Goal: Obtain resource: Download file/media

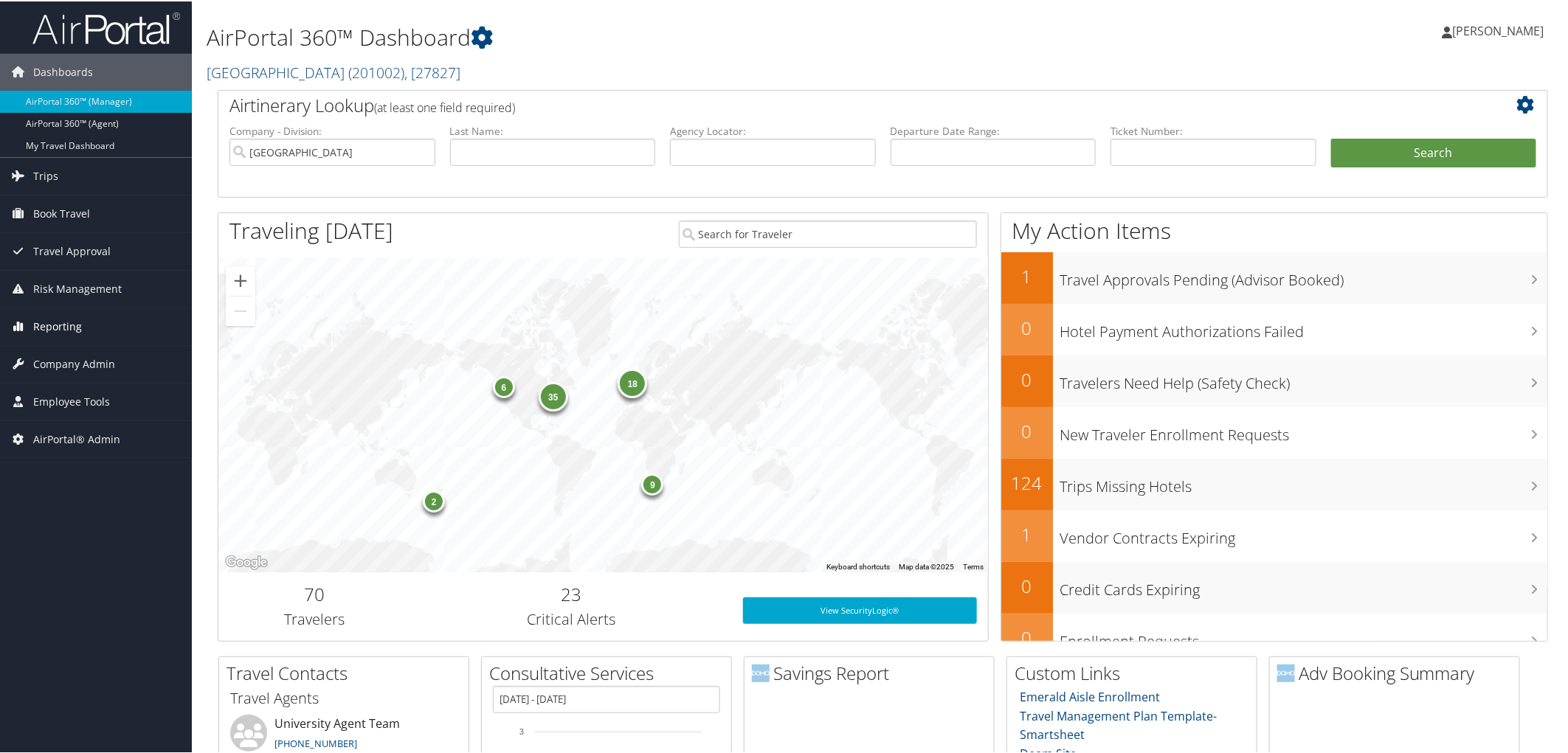
click at [60, 326] on span "Reporting" at bounding box center [57, 325] width 49 height 37
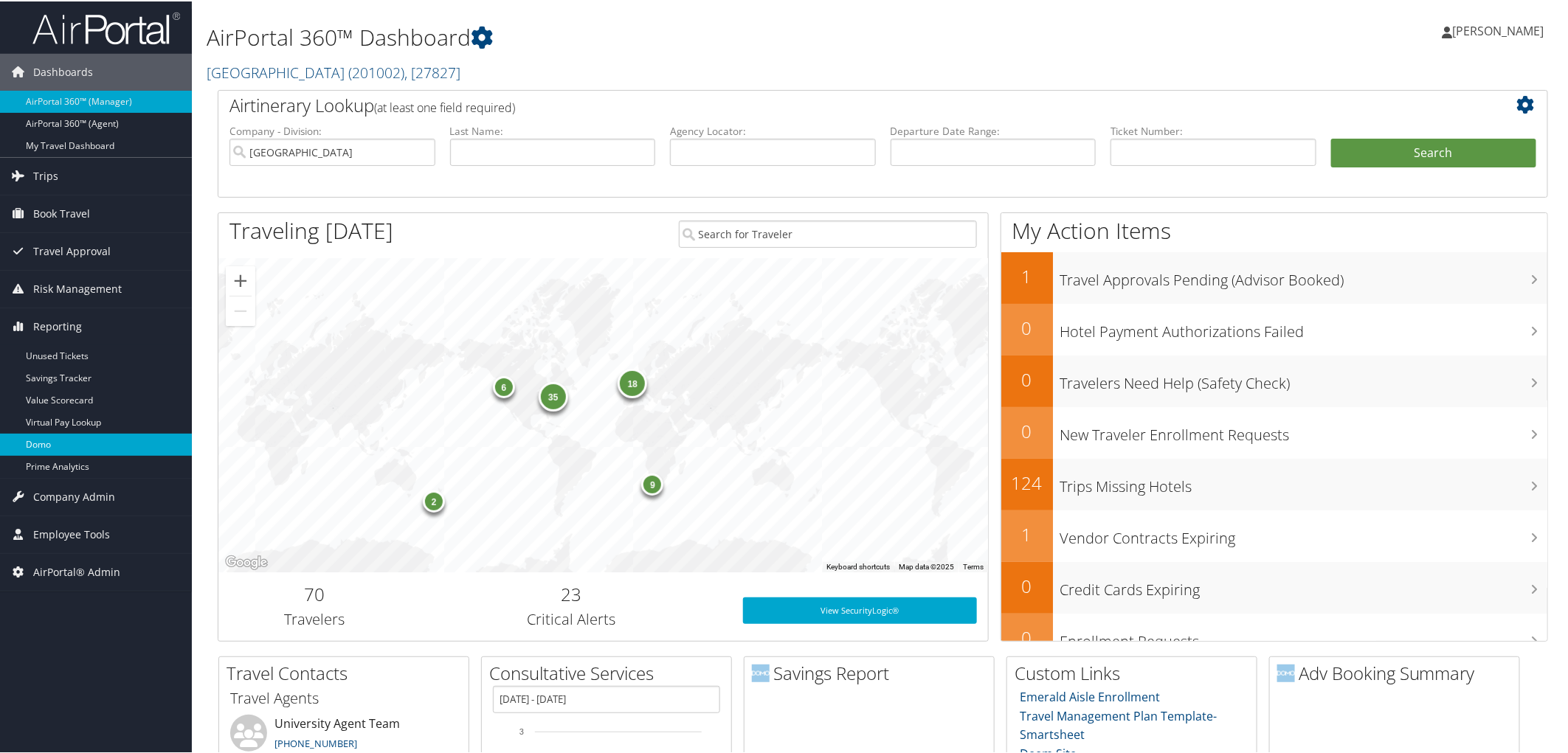
click at [68, 445] on link "Domo" at bounding box center [95, 443] width 192 height 22
click at [78, 324] on span "Reporting" at bounding box center [57, 325] width 49 height 37
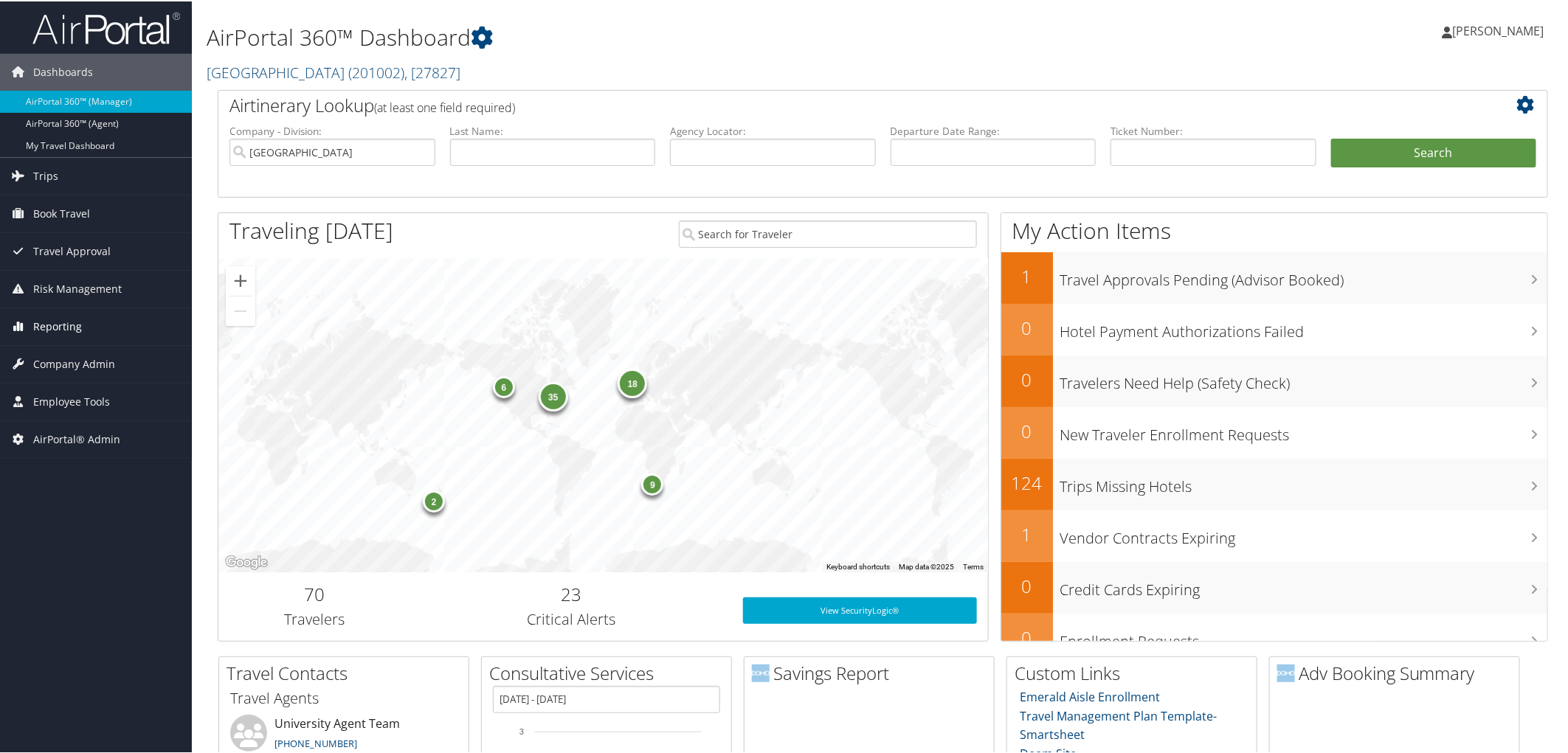
click at [70, 322] on span "Reporting" at bounding box center [57, 325] width 49 height 37
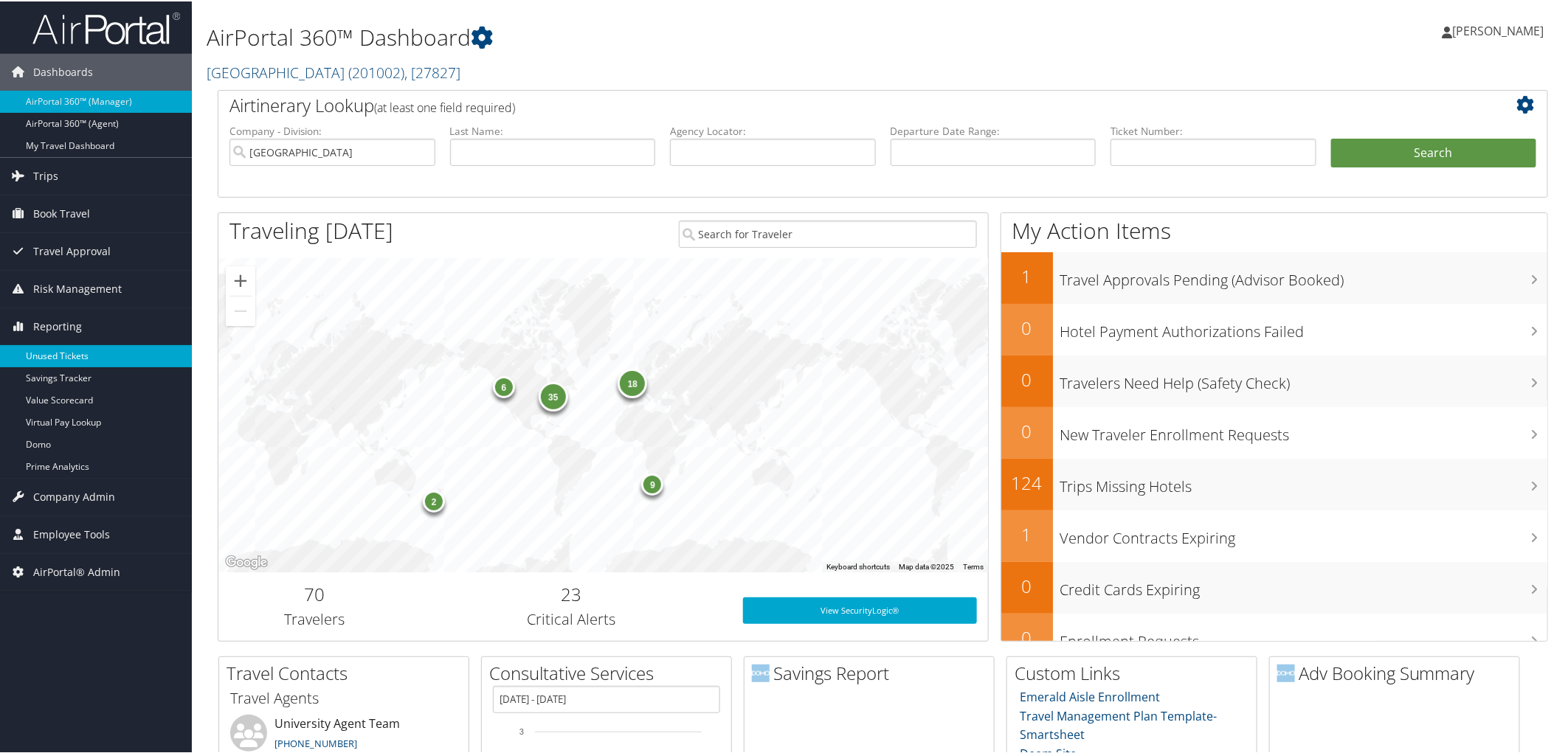
click at [70, 353] on link "Unused Tickets" at bounding box center [95, 354] width 192 height 22
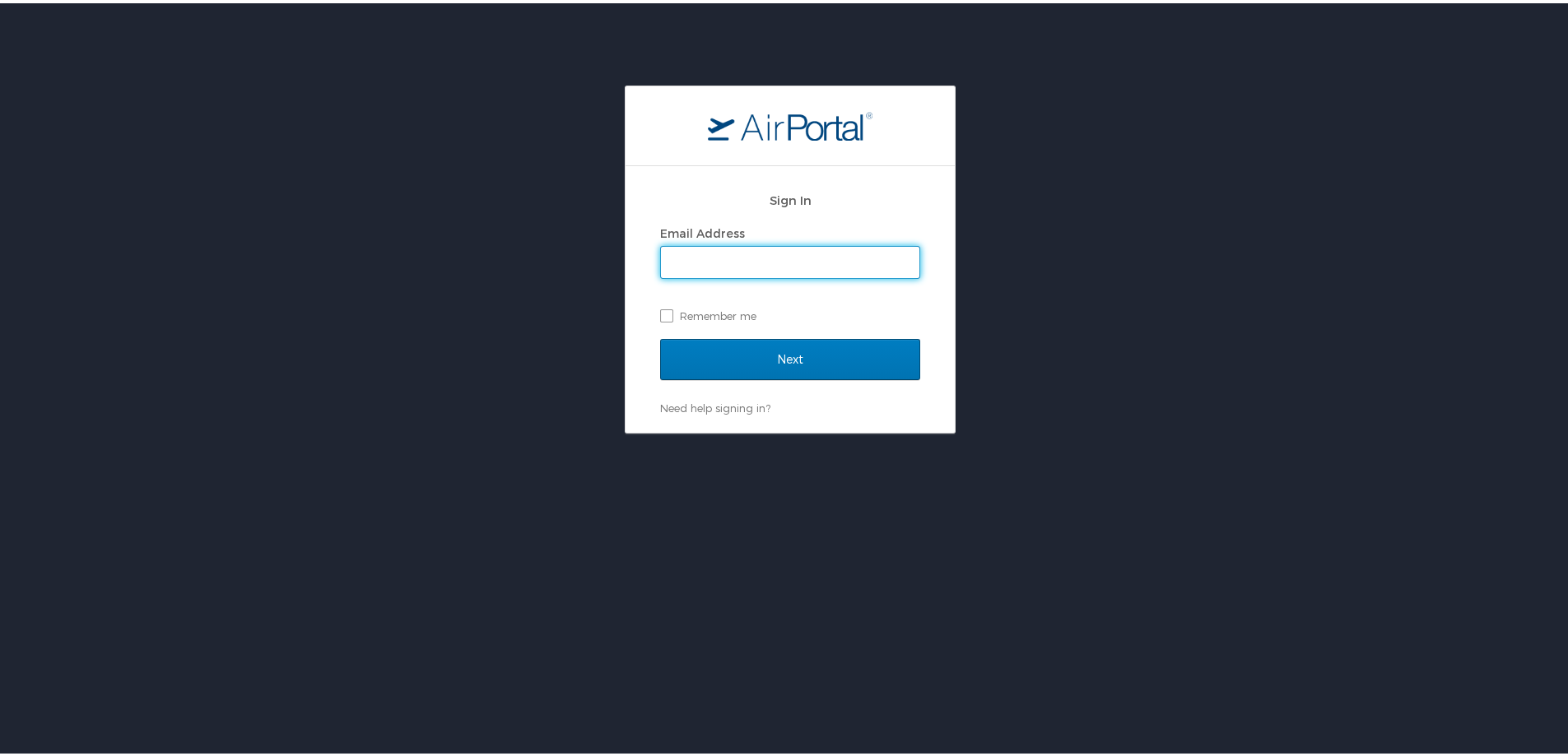
type input "pam.rex@cbtravel.com"
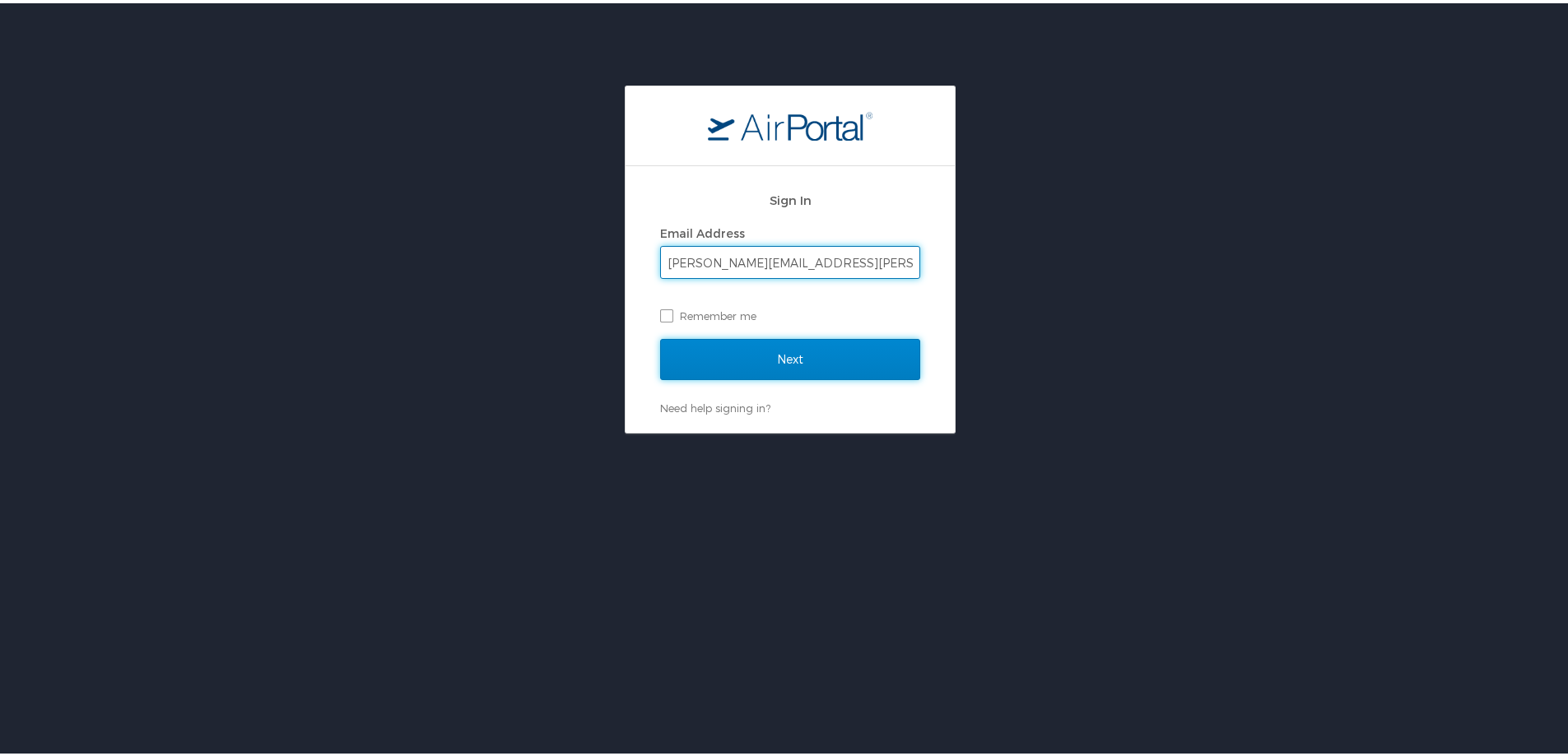
click at [818, 351] on input "Next" at bounding box center [790, 356] width 260 height 41
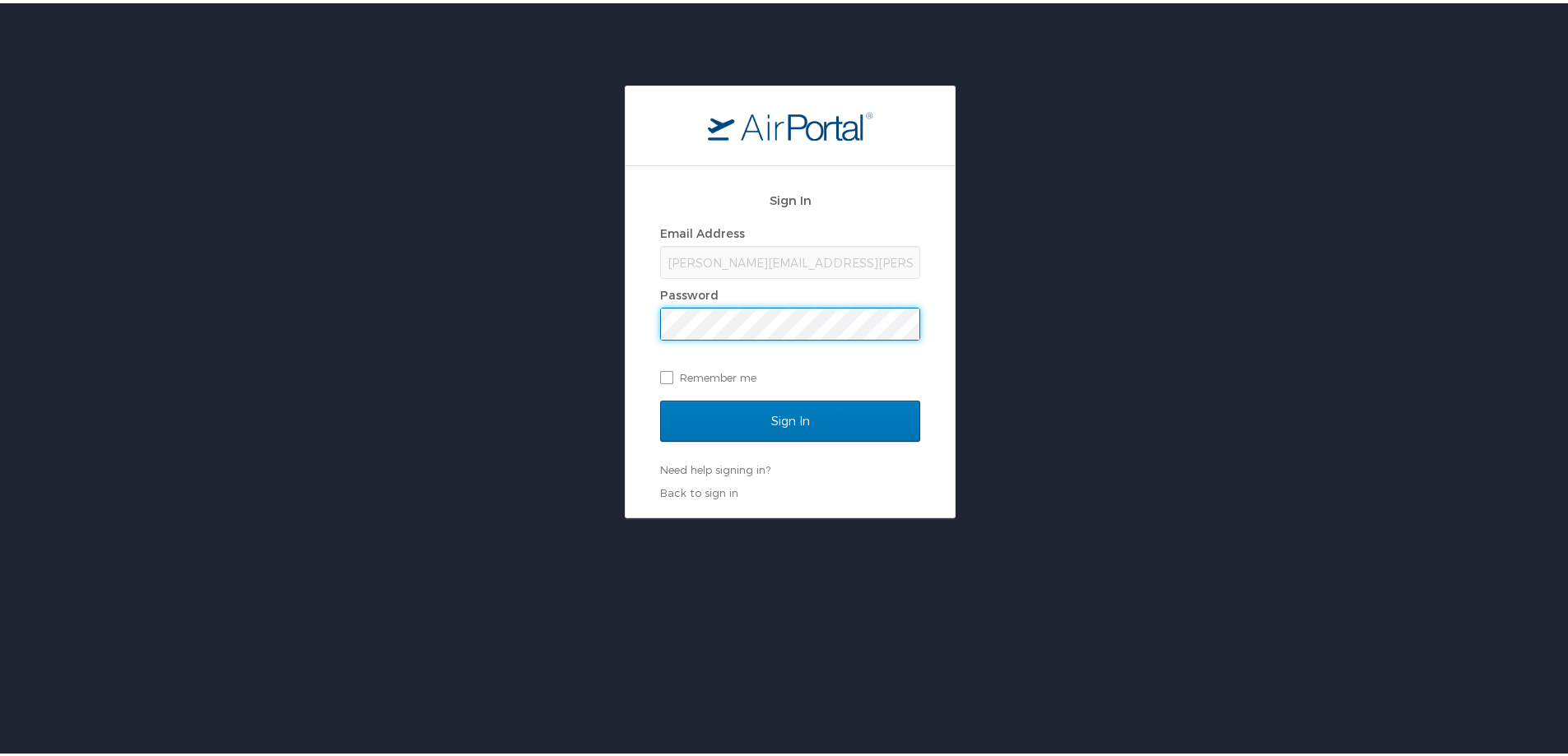
click at [271, 276] on div "Sign In Email Address pam.rex@cbtravel.com Password Remember me Sign In Need he…" at bounding box center [790, 299] width 1581 height 433
click at [660, 398] on input "Sign In" at bounding box center [790, 419] width 260 height 41
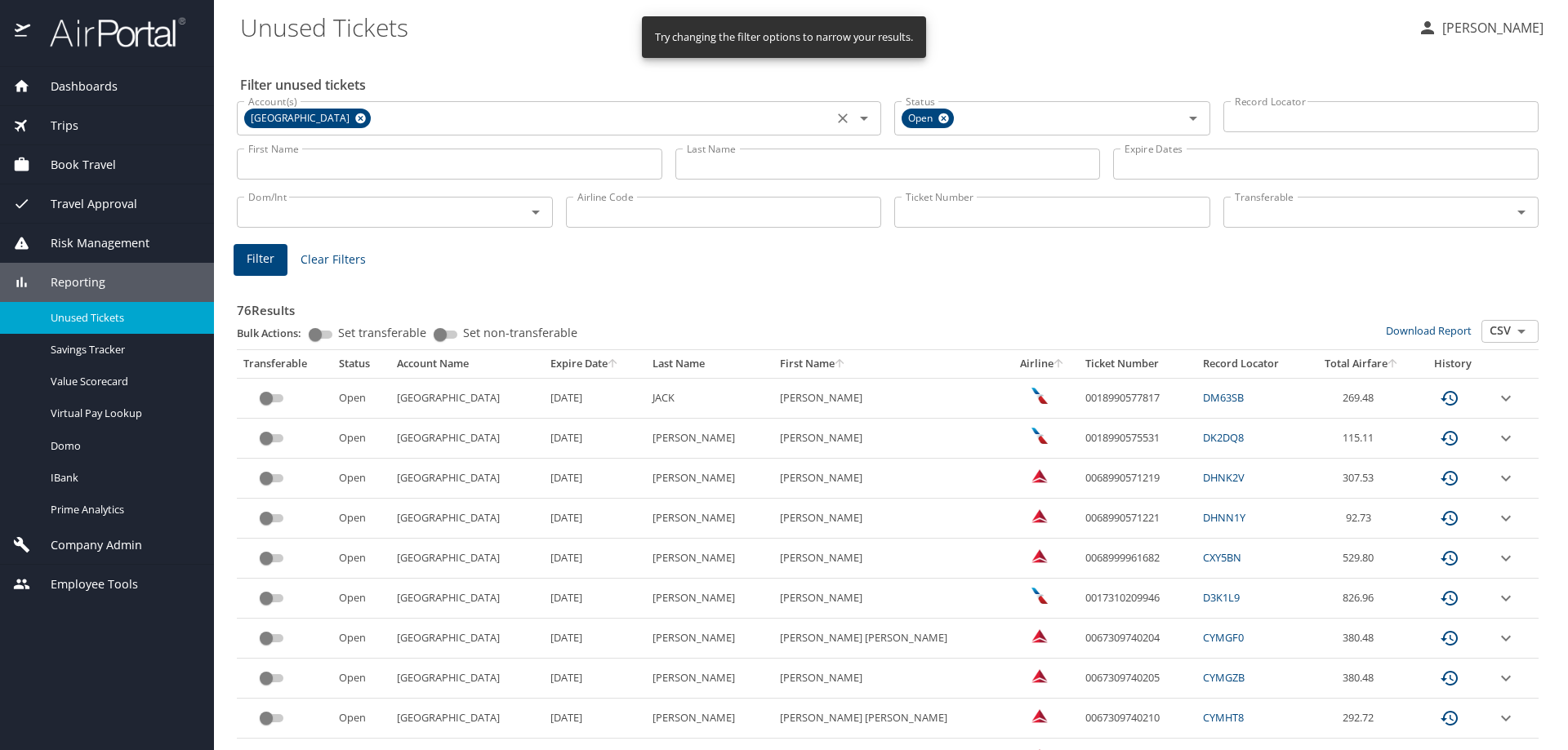
click at [354, 117] on icon at bounding box center [361, 118] width 13 height 18
click at [346, 116] on input "Account(s)" at bounding box center [534, 117] width 586 height 21
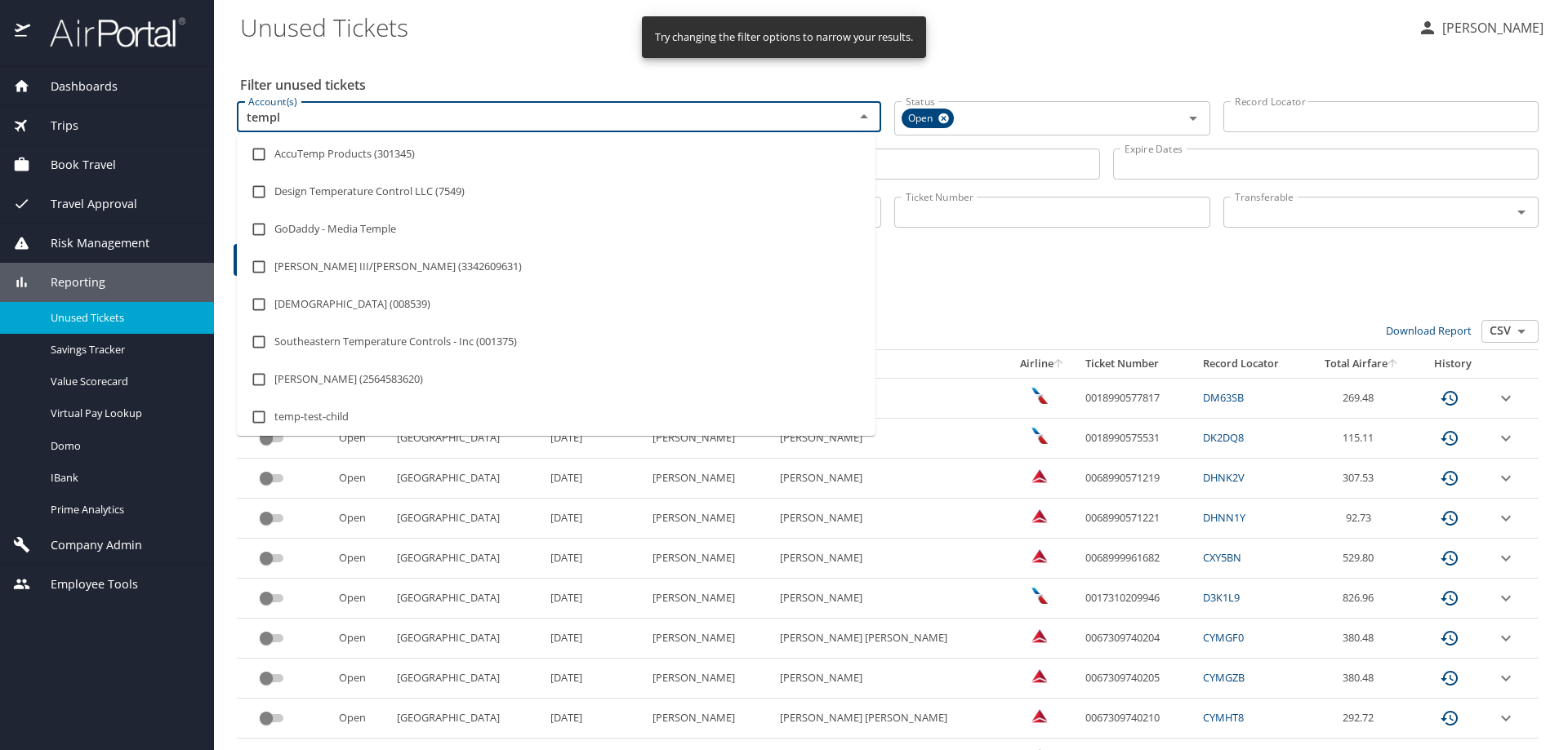
type input "temple"
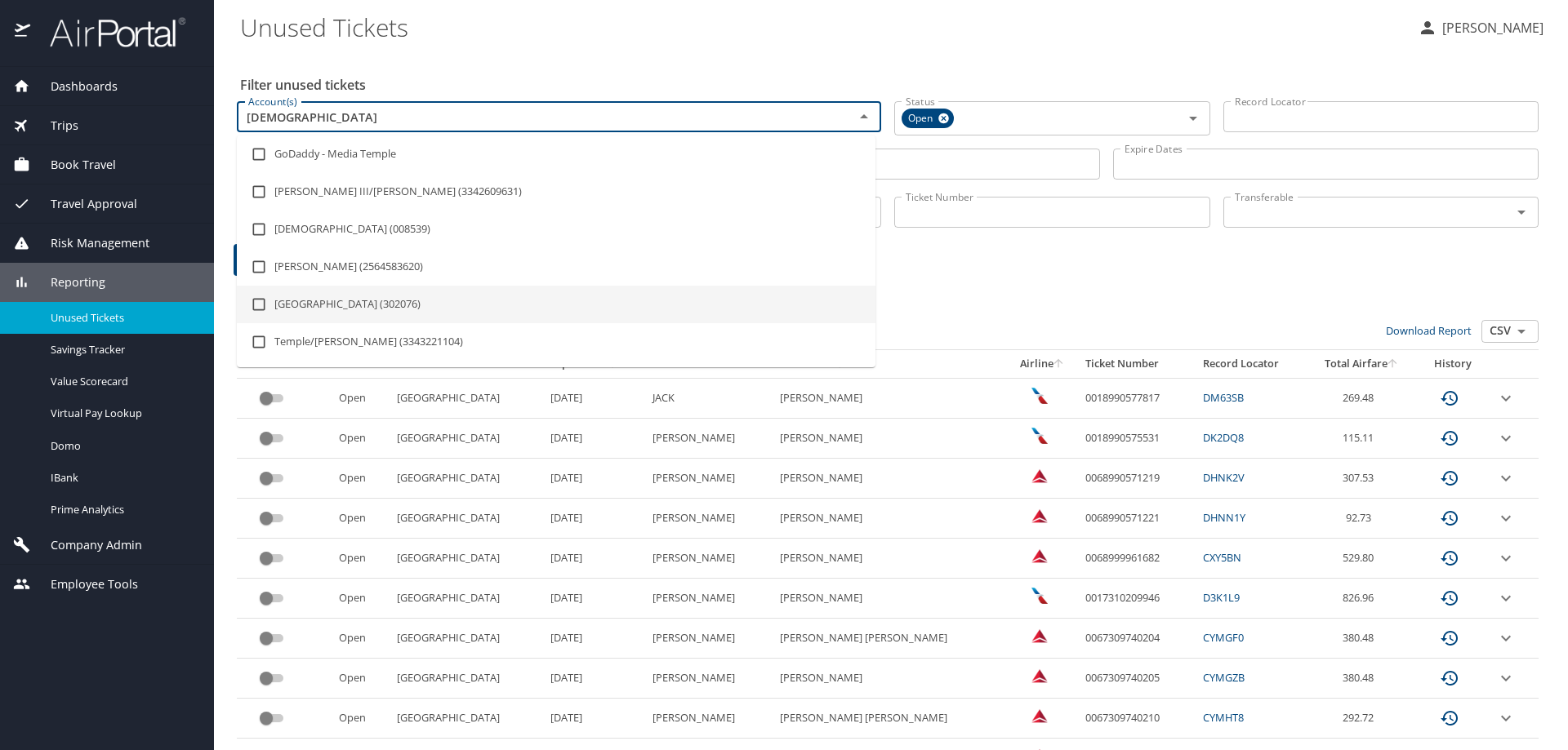
click at [256, 303] on input "checkbox" at bounding box center [259, 304] width 31 height 31
checkbox input "true"
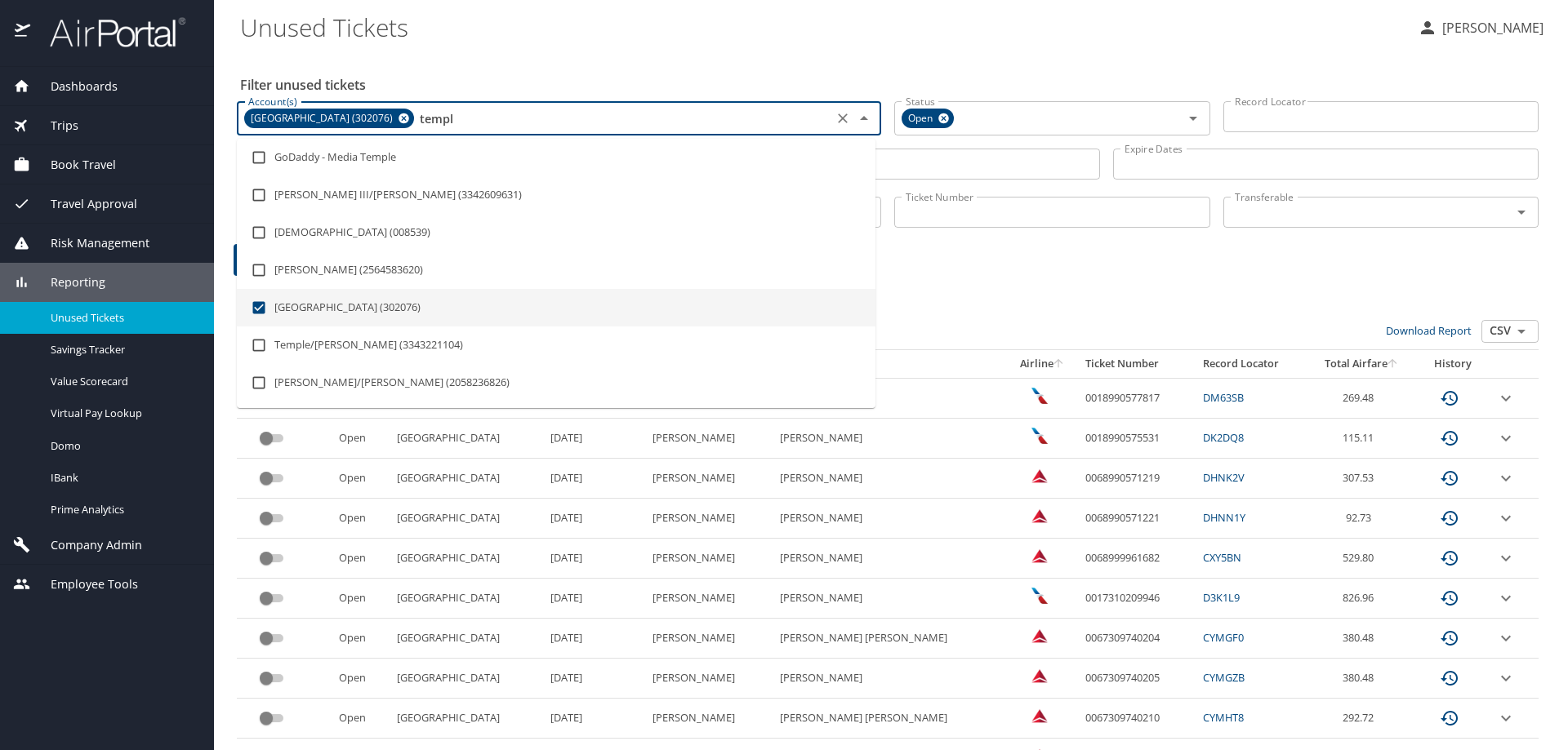
type input "temp"
checkbox input "false"
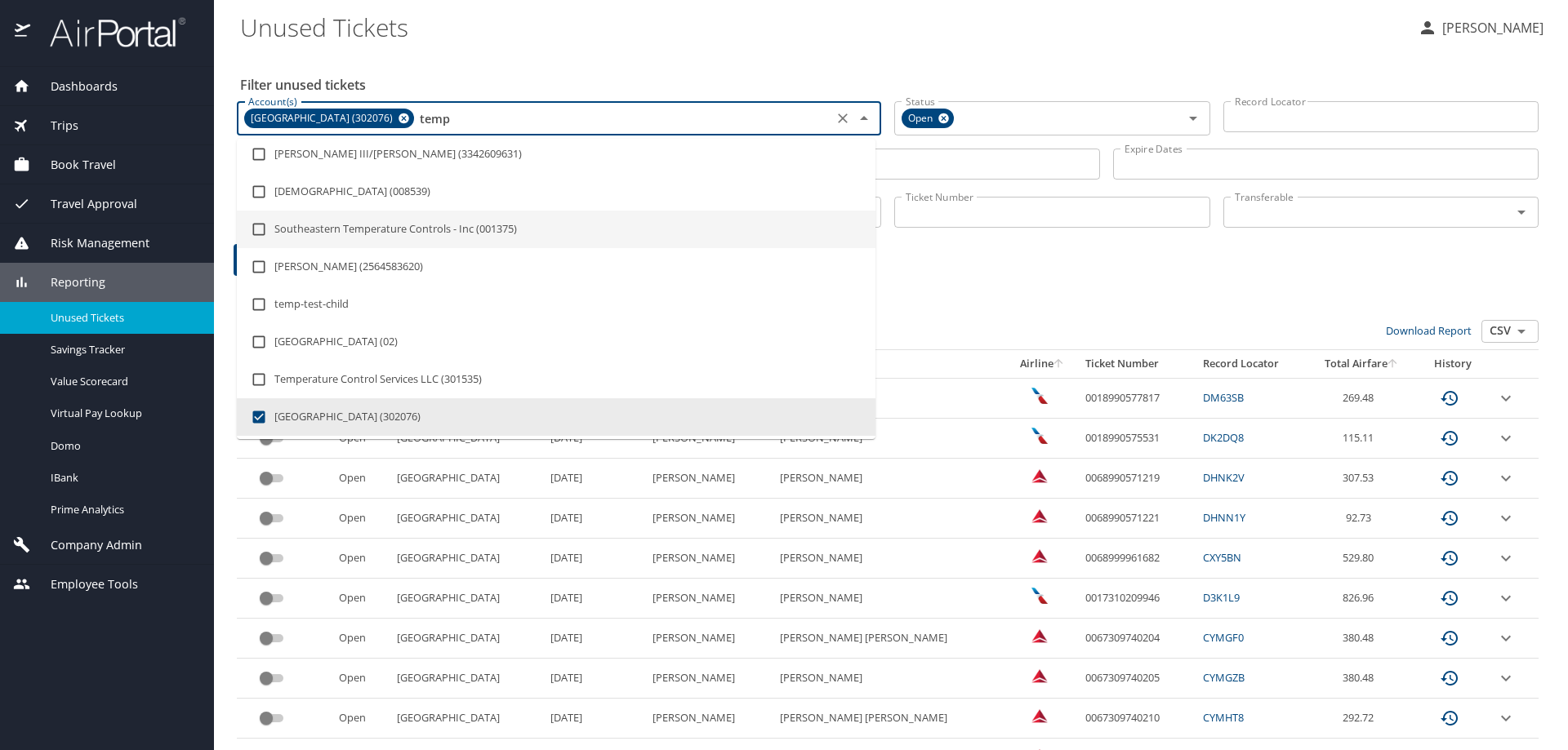
type input "tem"
checkbox input "false"
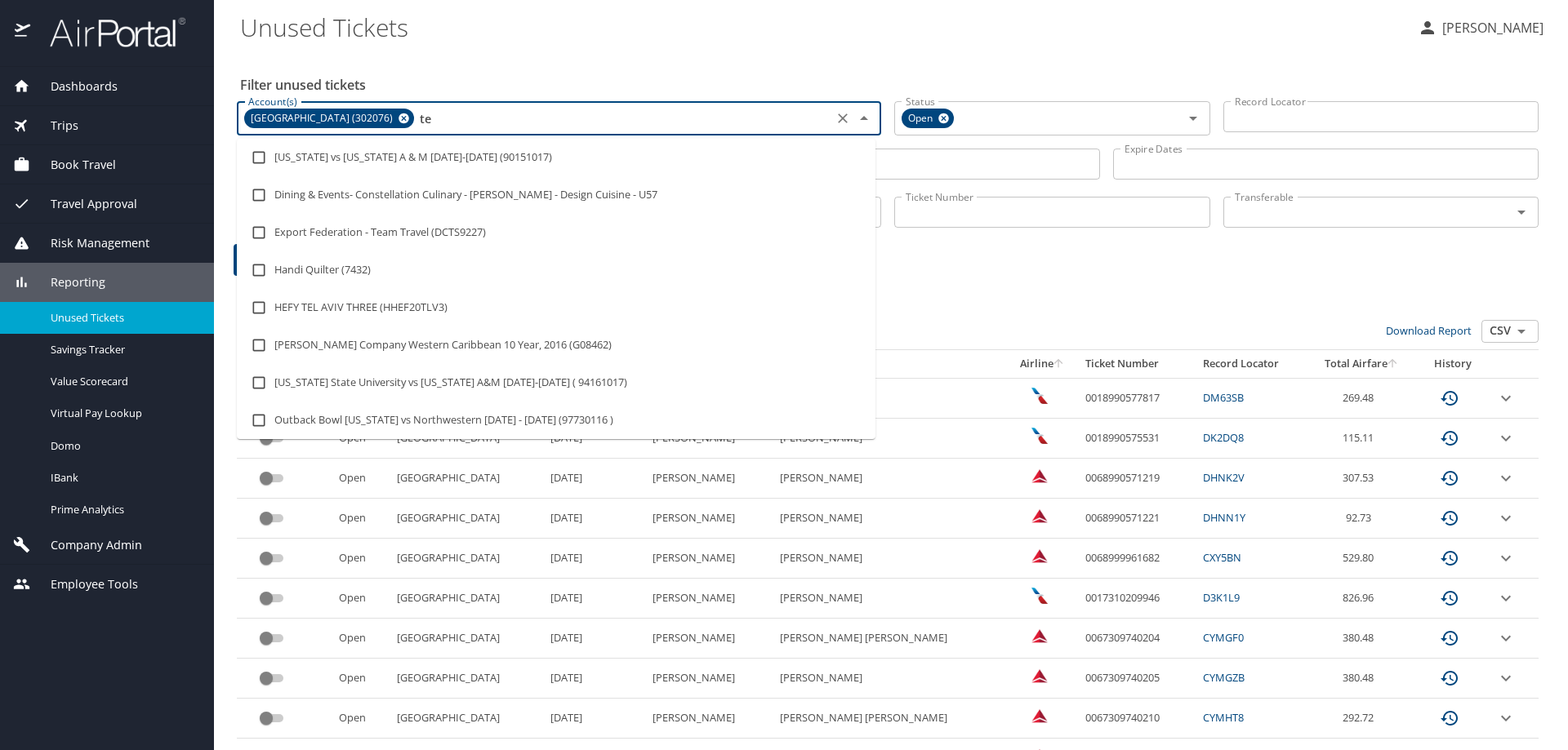
type input "t"
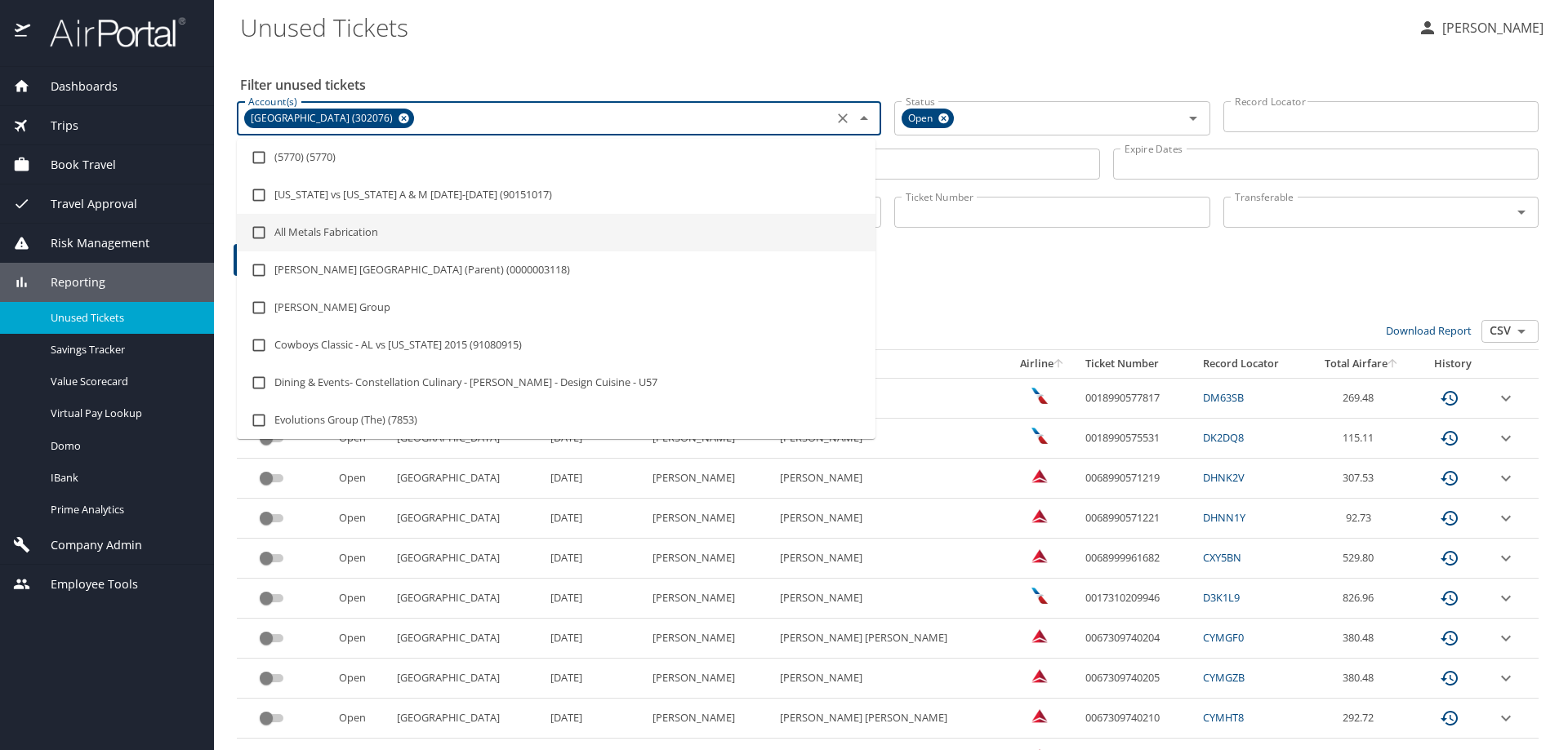
click at [957, 260] on div "Filter Clear Filters" at bounding box center [887, 260] width 1308 height 32
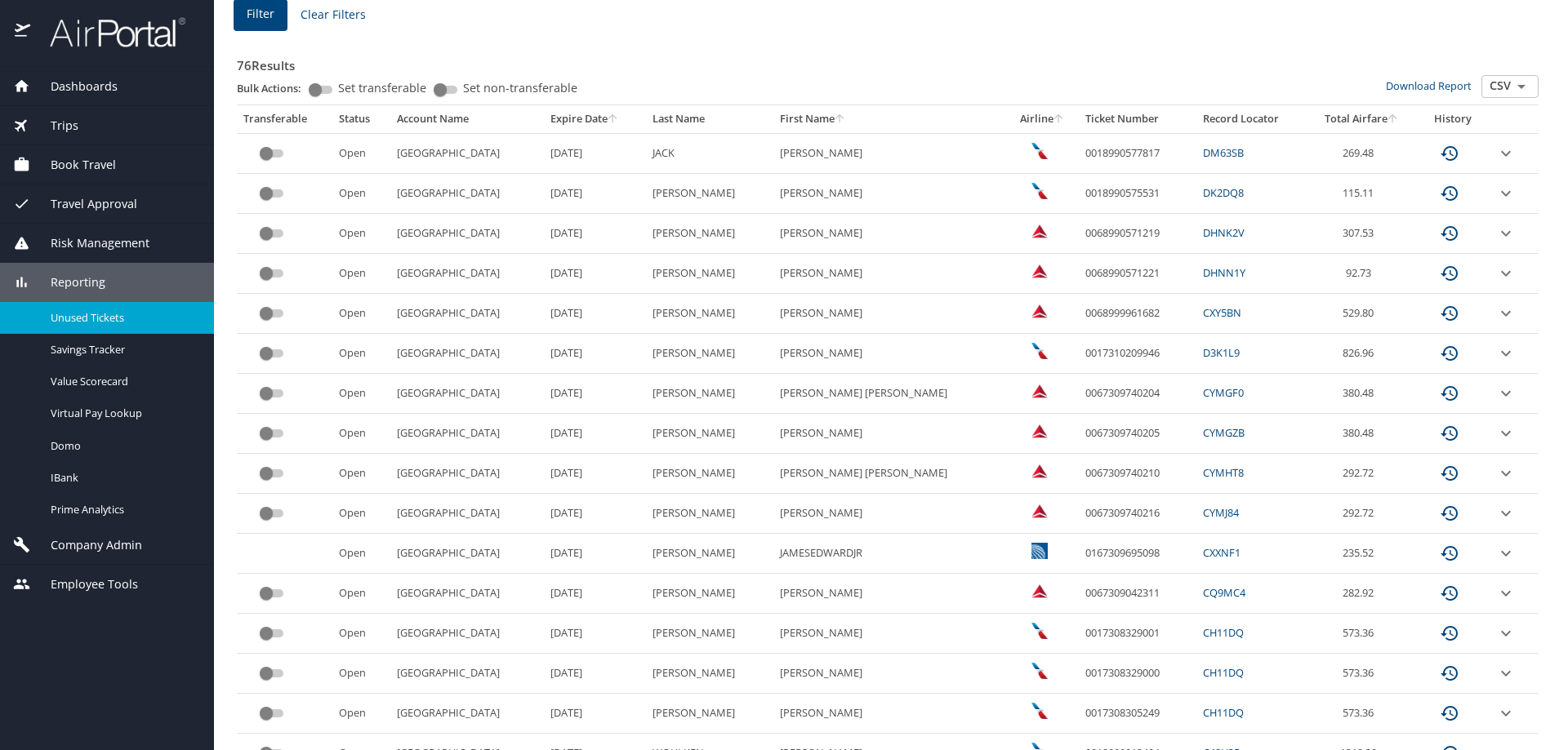
scroll to position [245, 0]
click at [256, 21] on span "Filter" at bounding box center [260, 14] width 28 height 21
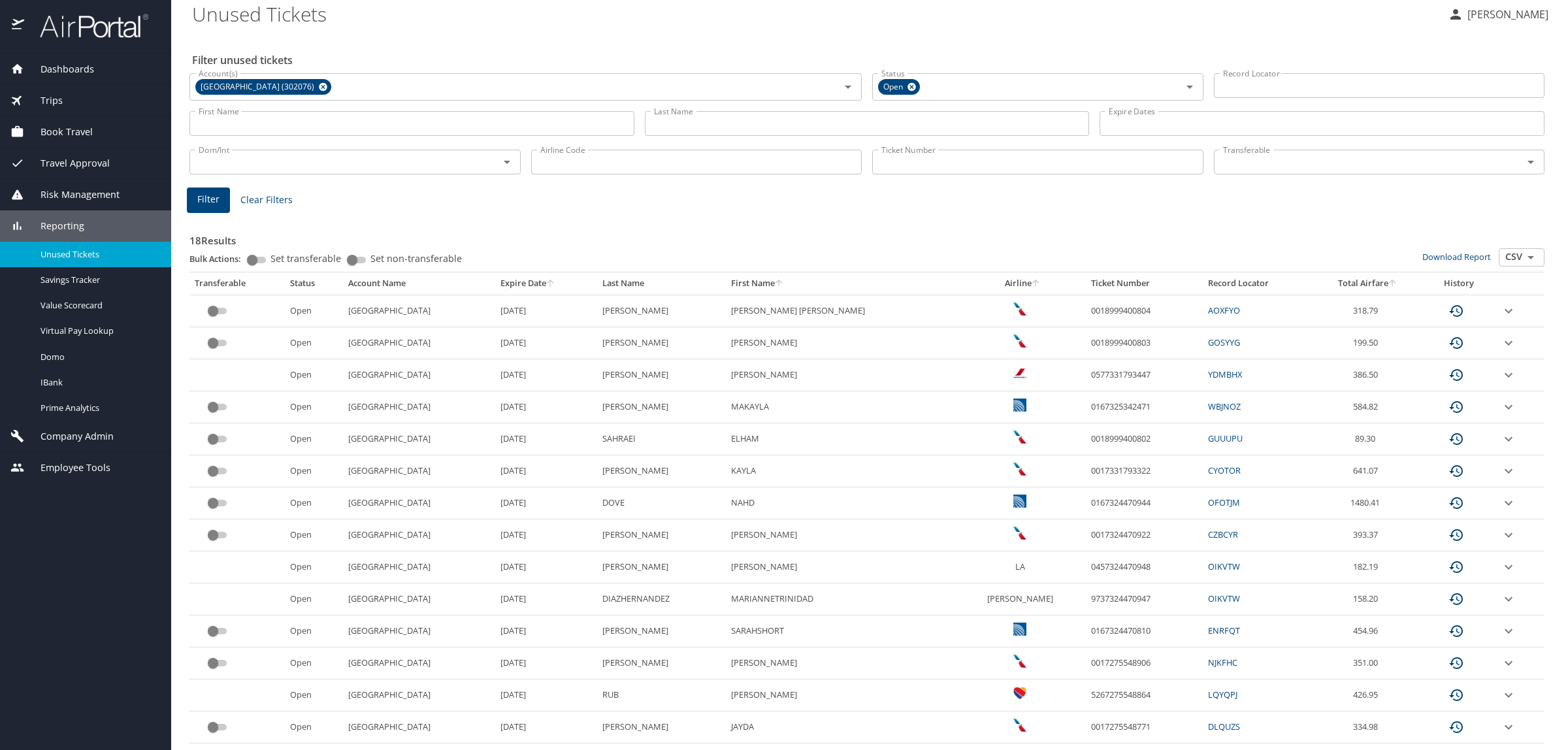
scroll to position [171, 0]
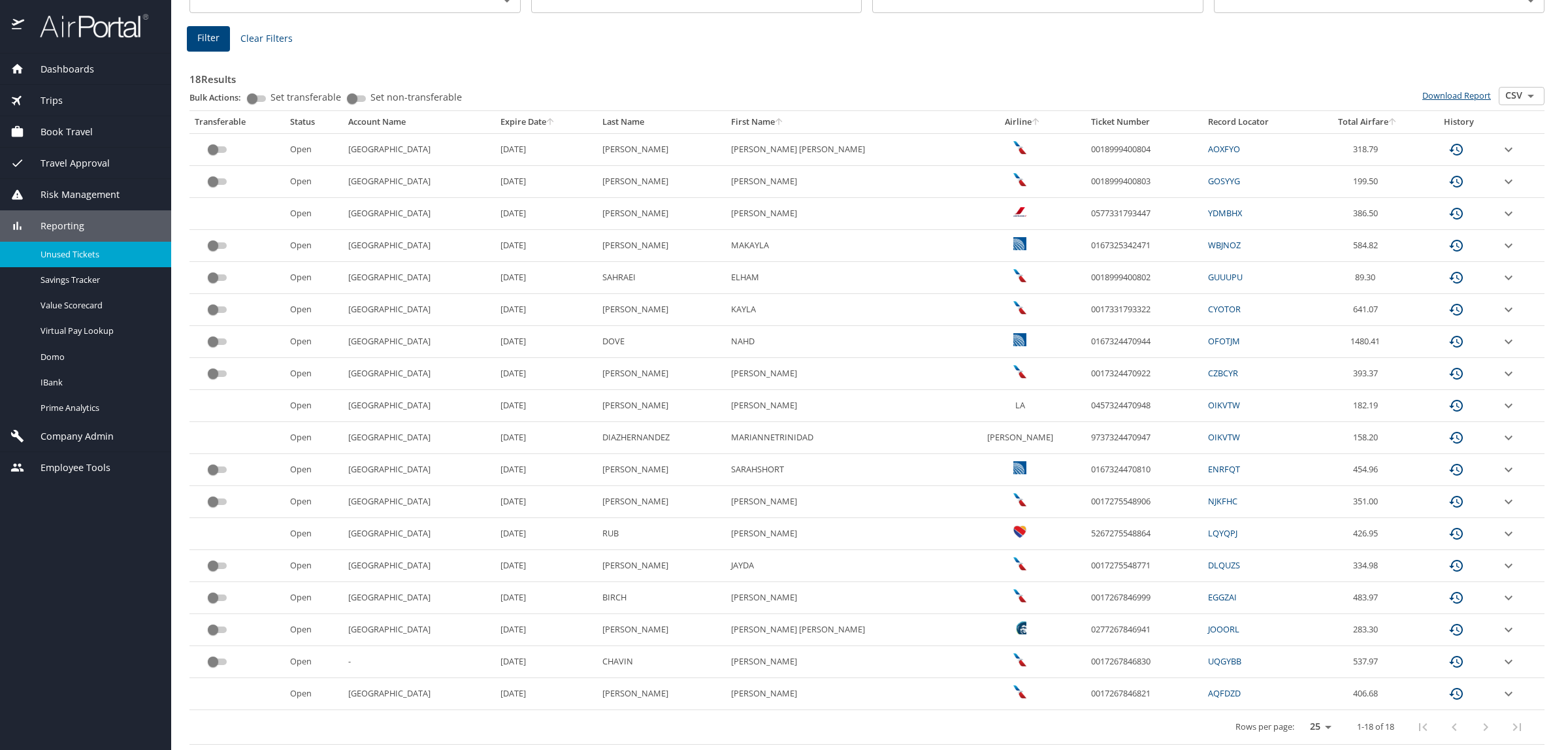
click at [1254, 90] on link "Download Report" at bounding box center [1457, 95] width 69 height 11
click at [105, 431] on span "Company Admin" at bounding box center [69, 436] width 90 height 14
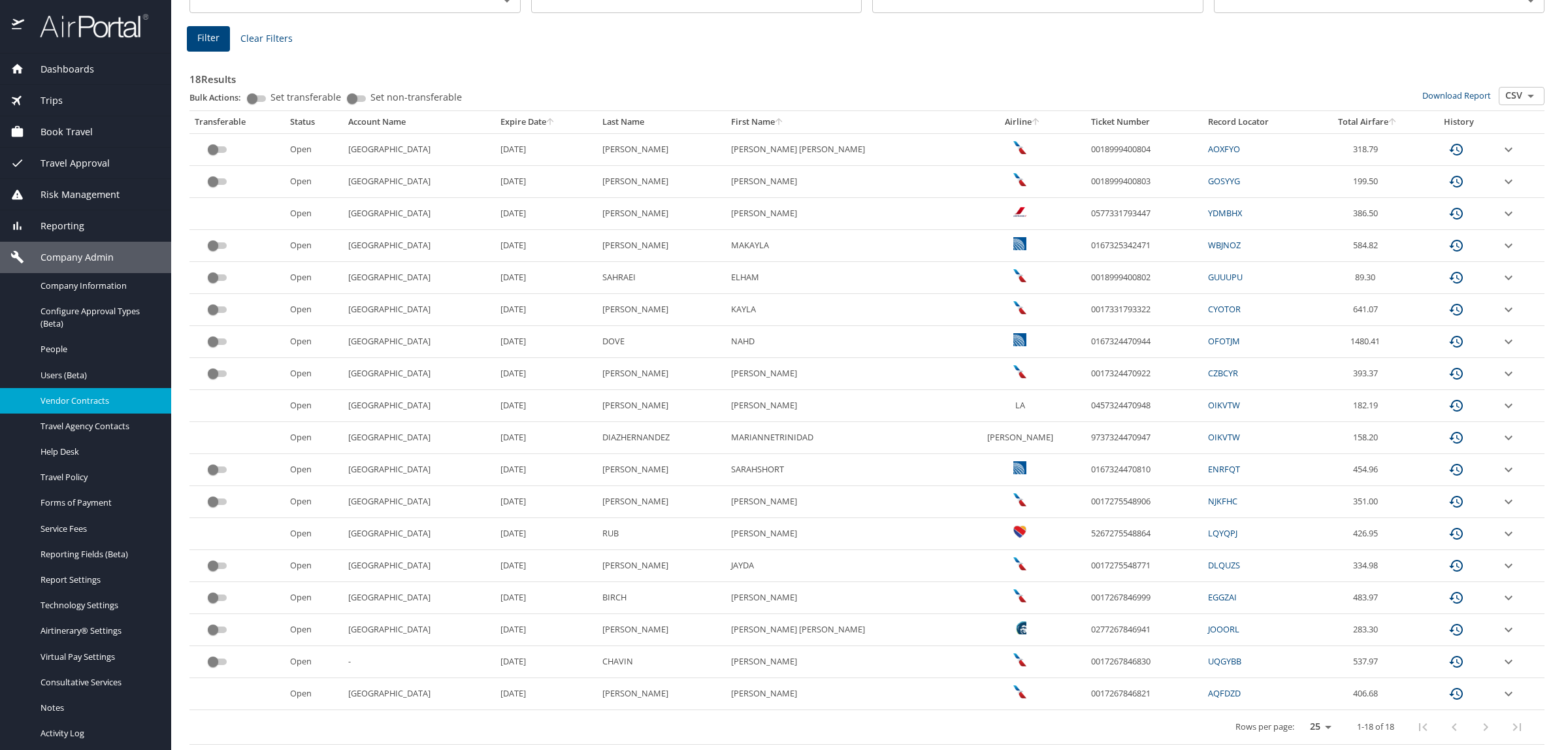
click at [97, 402] on span "Vendor Contracts" at bounding box center [98, 400] width 115 height 12
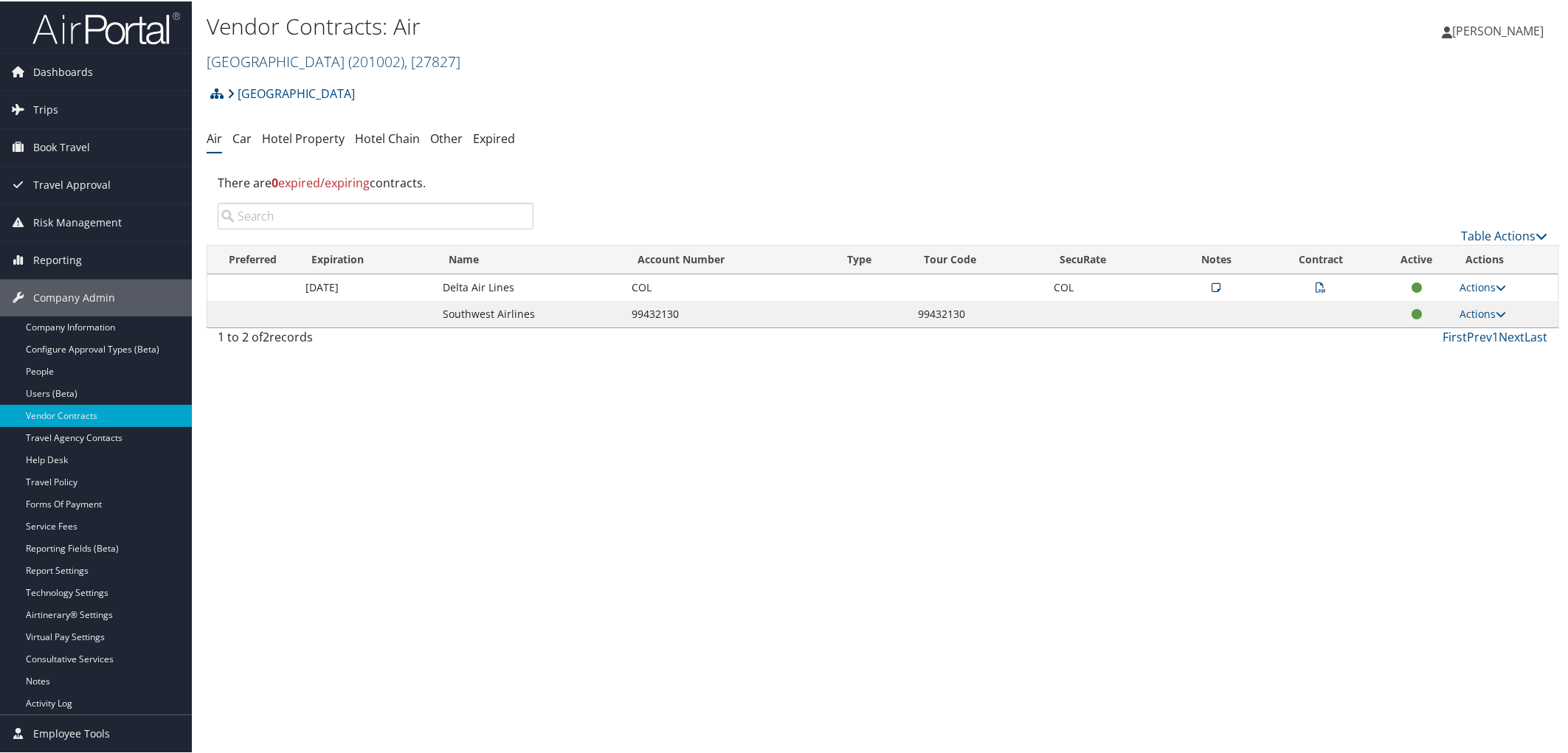
click at [292, 67] on link "[GEOGRAPHIC_DATA] ( 201002 ) , [ 27827 ]" at bounding box center [333, 60] width 254 height 20
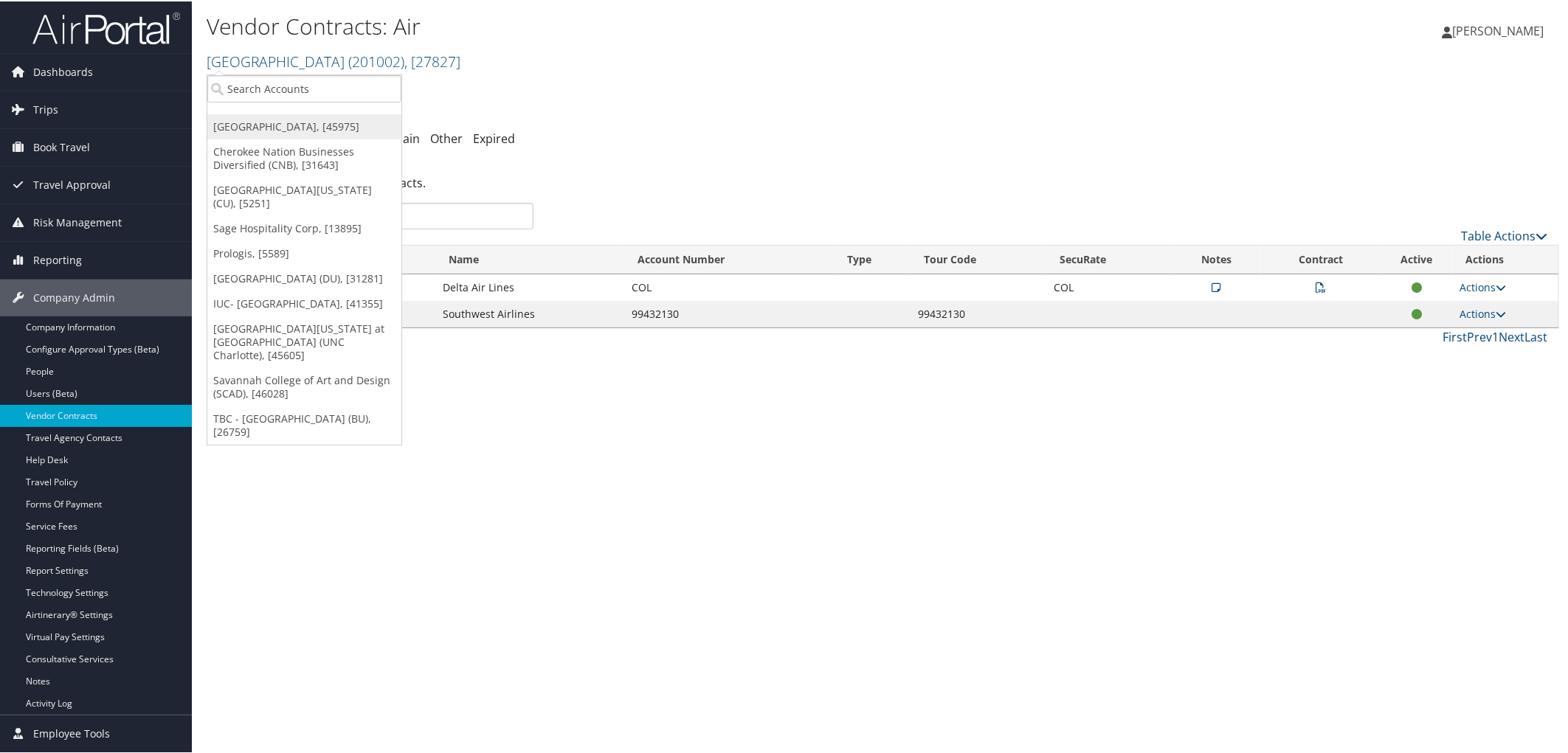
click at [298, 123] on link "[GEOGRAPHIC_DATA], [45975]" at bounding box center [304, 125] width 194 height 25
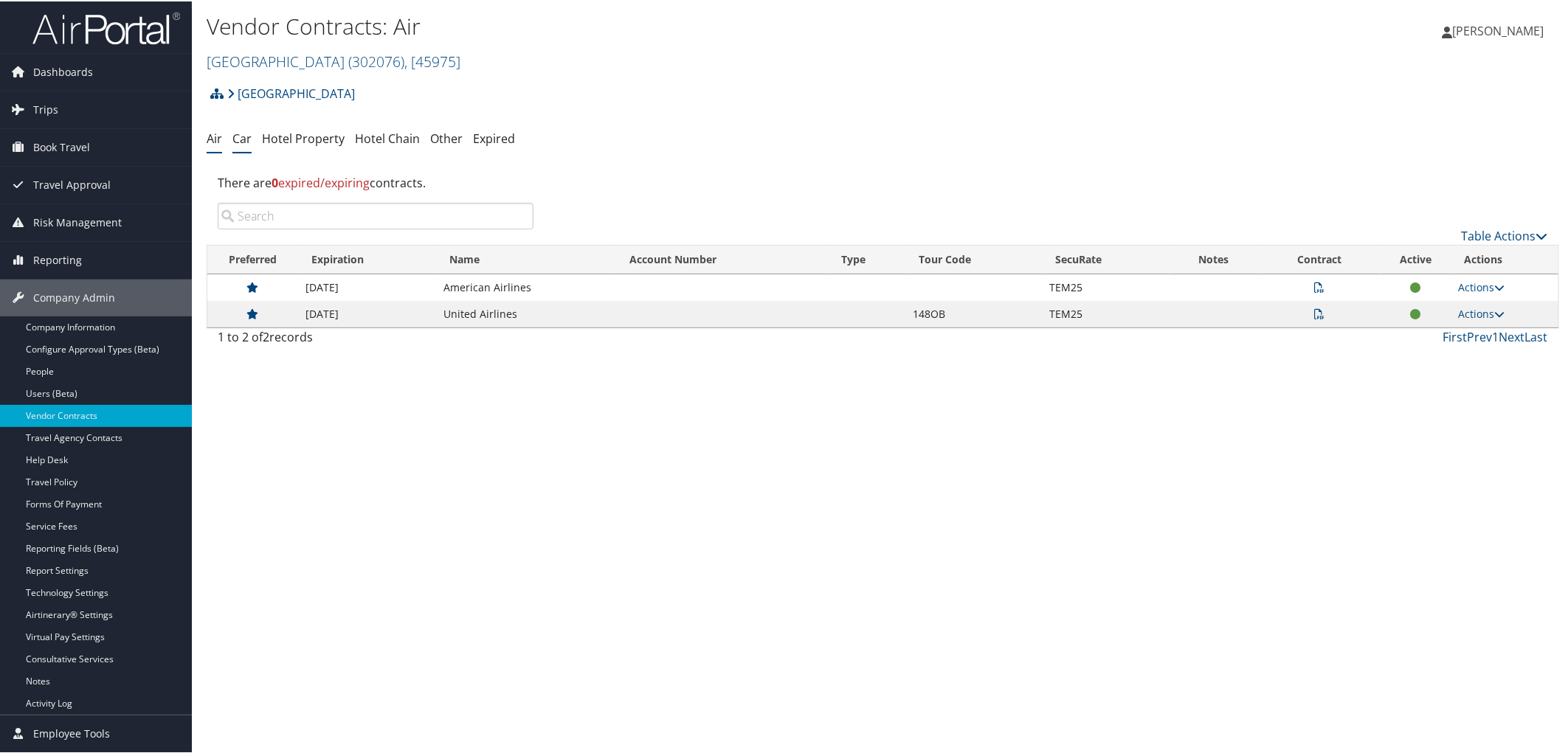
click at [242, 142] on link "Car" at bounding box center [242, 137] width 19 height 16
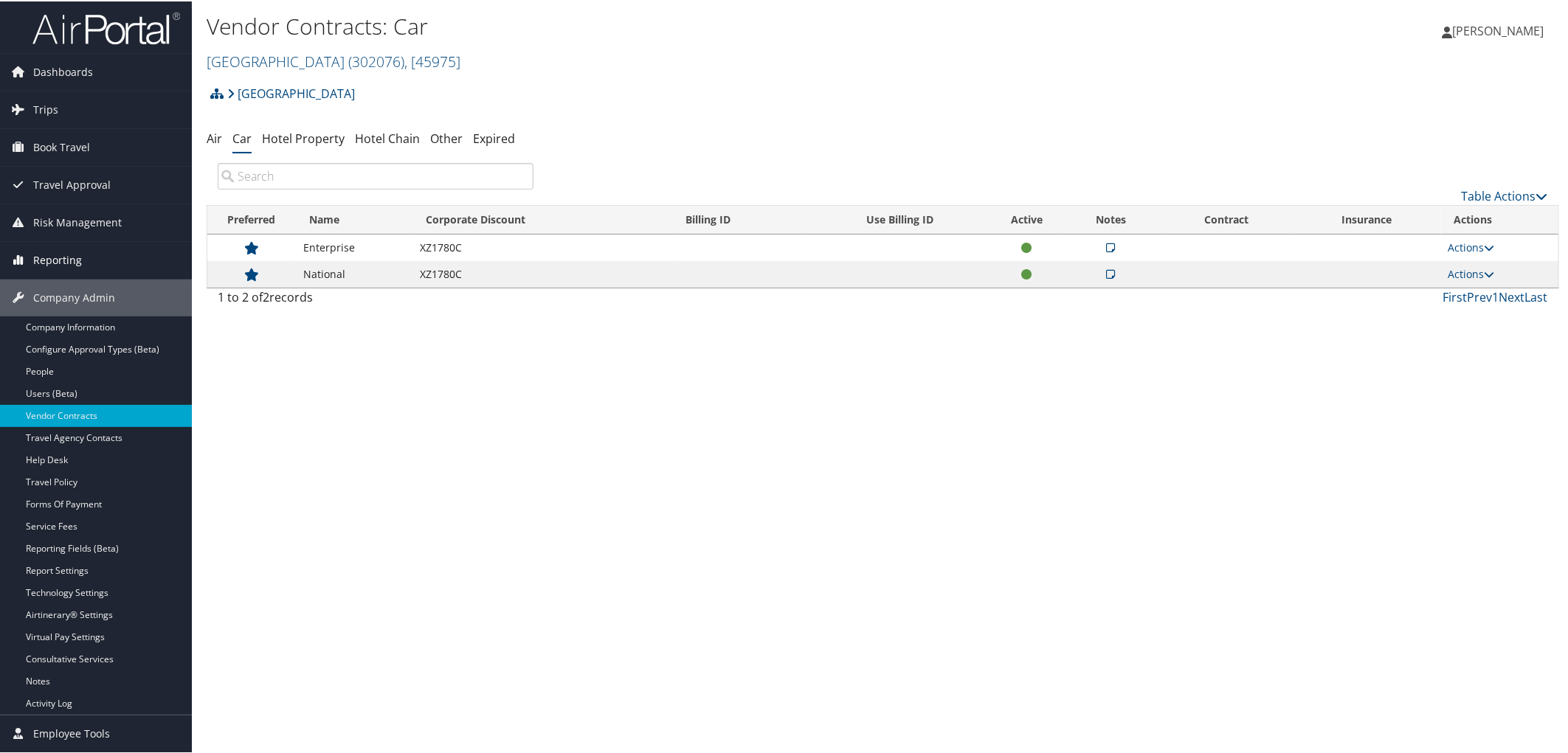
click at [64, 256] on span "Reporting" at bounding box center [57, 259] width 49 height 37
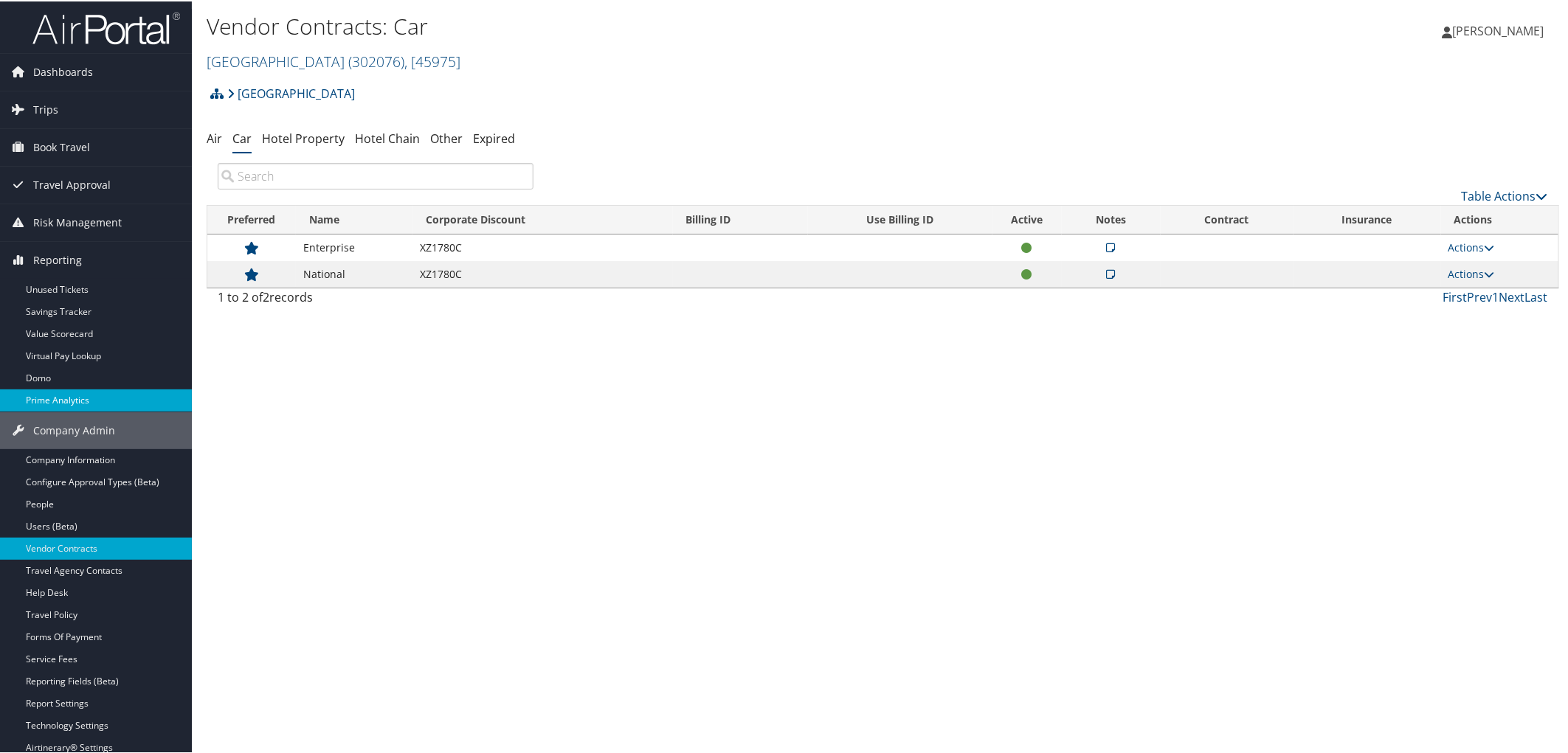
click at [101, 400] on link "Prime Analytics" at bounding box center [95, 399] width 192 height 22
